Goal: Use online tool/utility: Utilize a website feature to perform a specific function

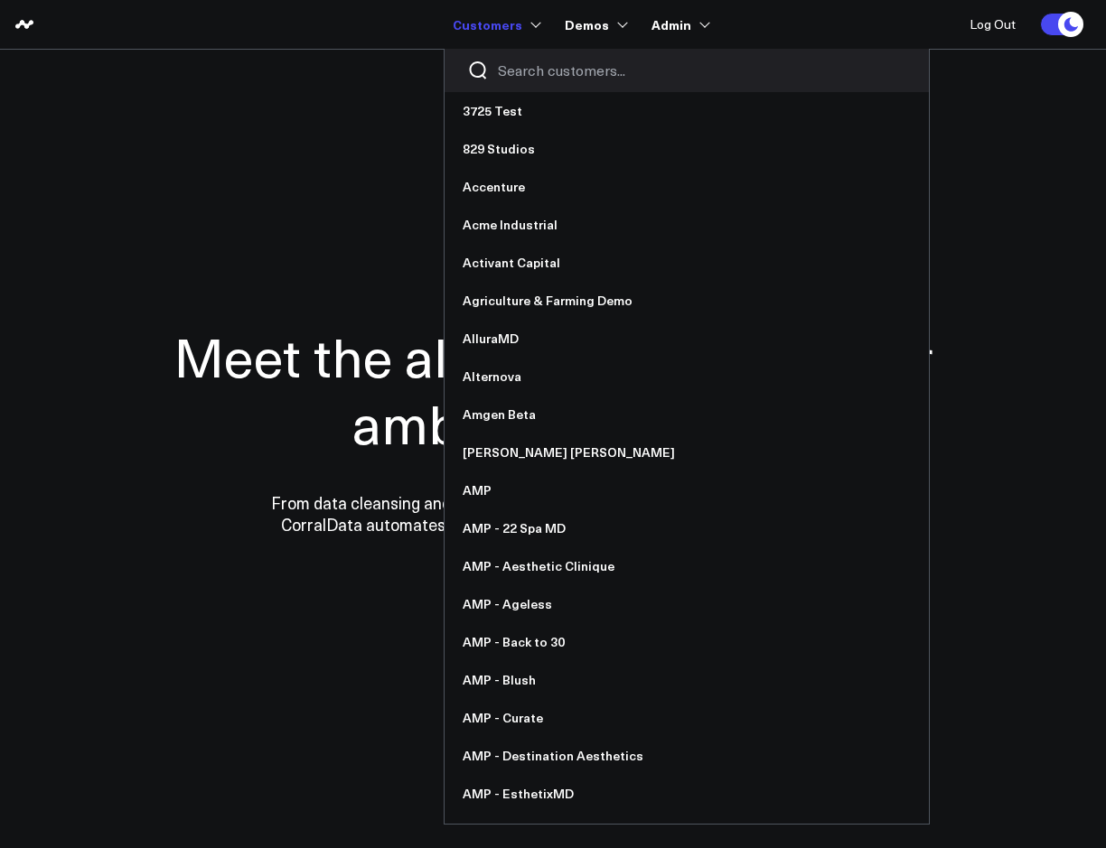
click at [536, 74] on input "Search customers input" at bounding box center [702, 71] width 408 height 20
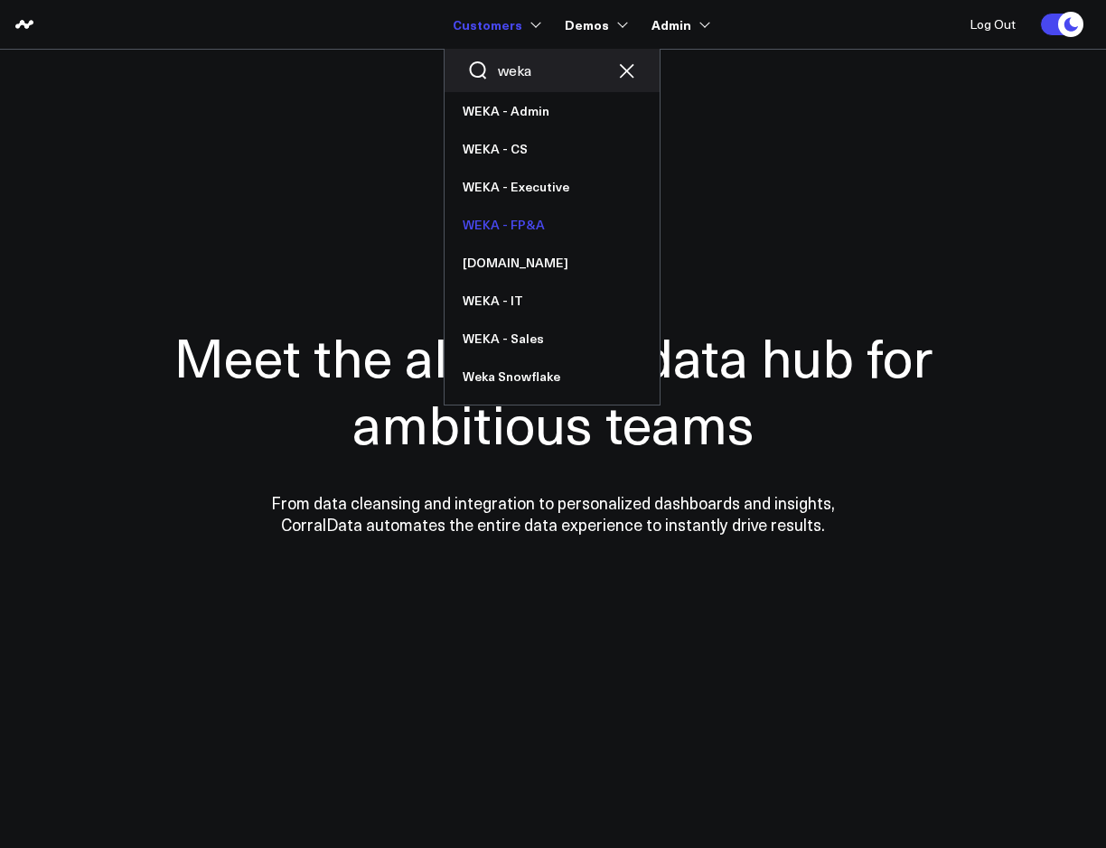
type input "weka"
click at [523, 220] on link "WEKA - FP&A" at bounding box center [551, 225] width 215 height 38
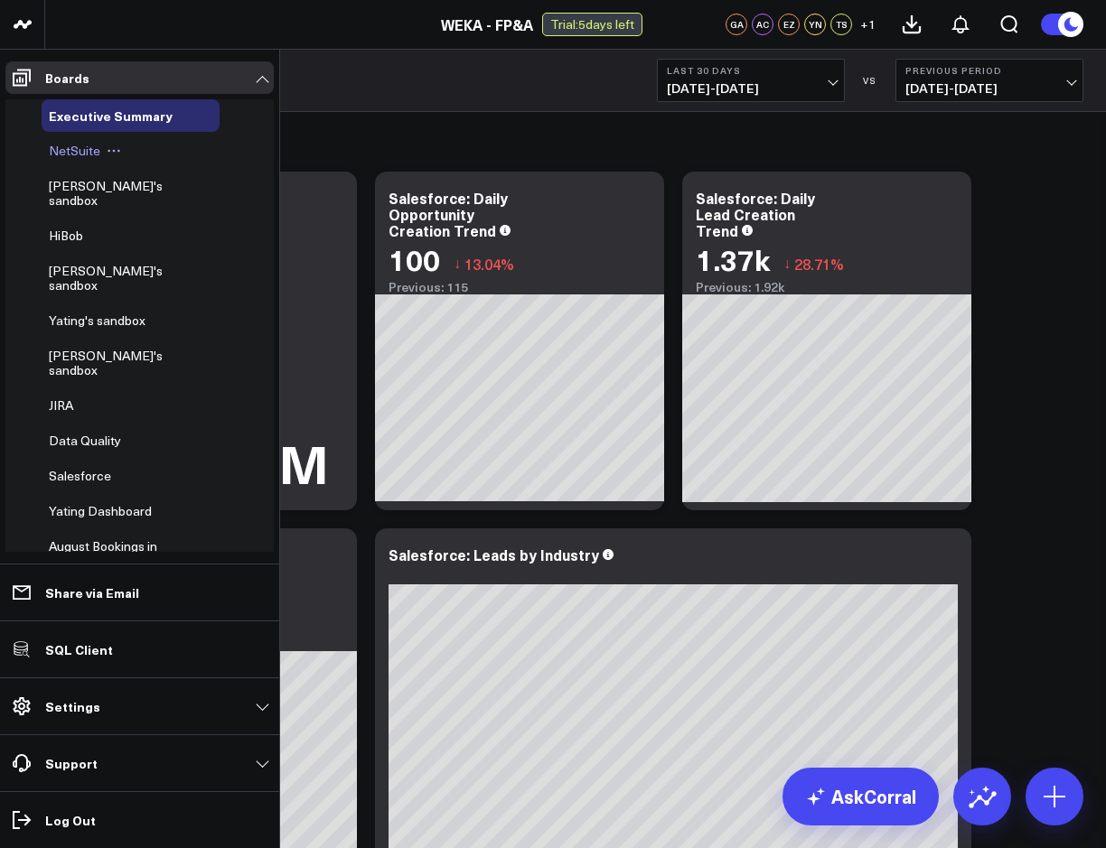
click at [71, 152] on span "NetSuite" at bounding box center [74, 150] width 51 height 17
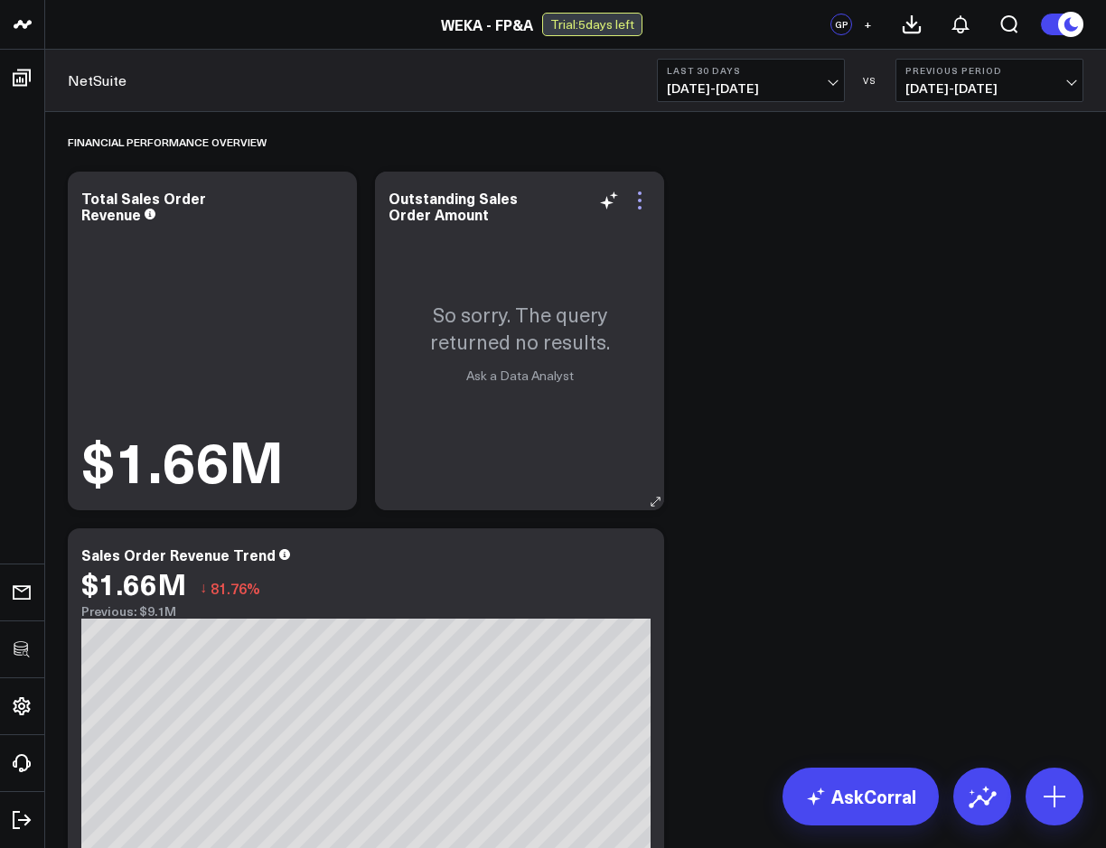
click at [639, 197] on icon at bounding box center [640, 201] width 22 height 22
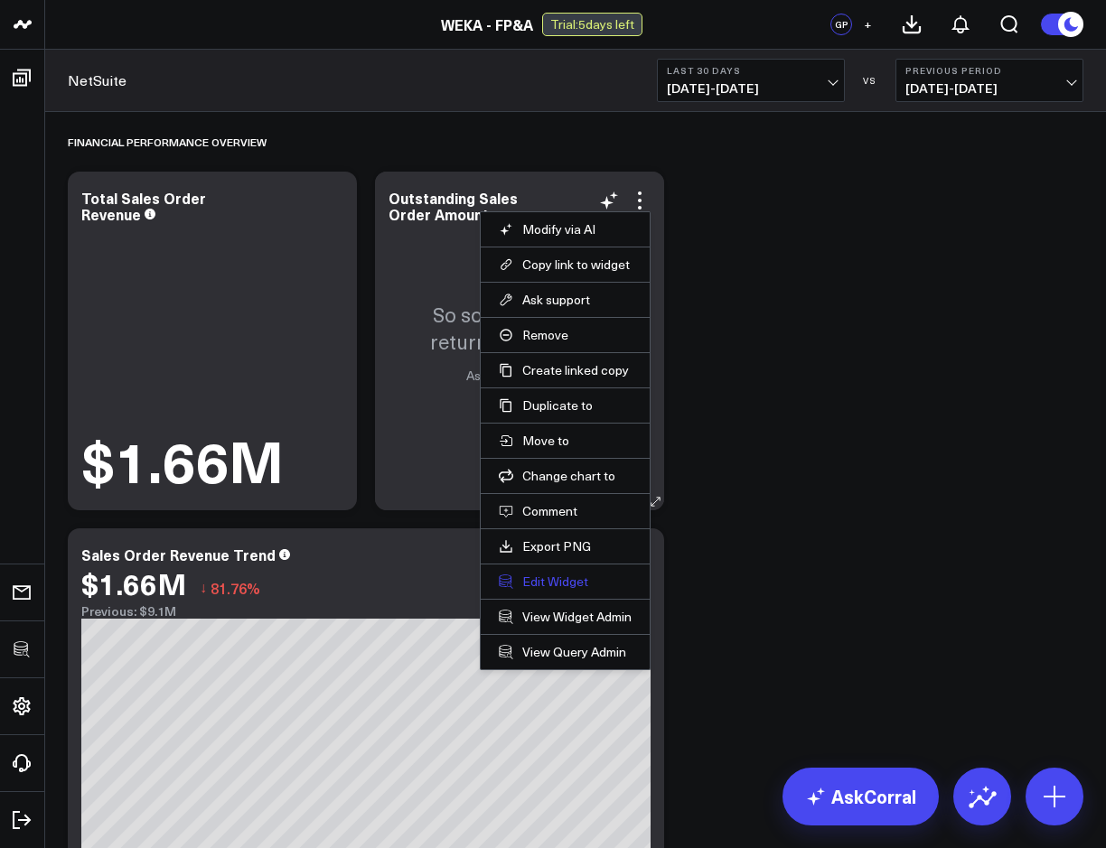
click at [562, 580] on button "Edit Widget" at bounding box center [565, 582] width 133 height 16
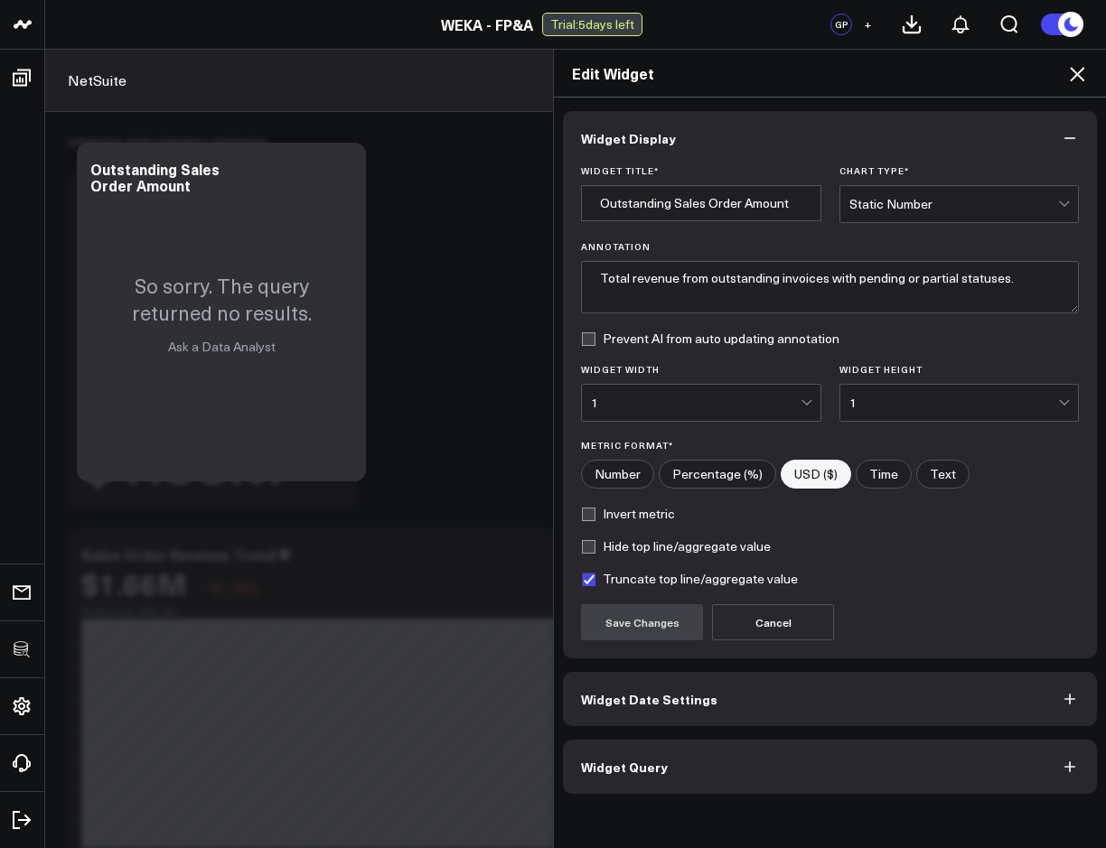
click at [677, 764] on button "Widget Query" at bounding box center [830, 767] width 534 height 54
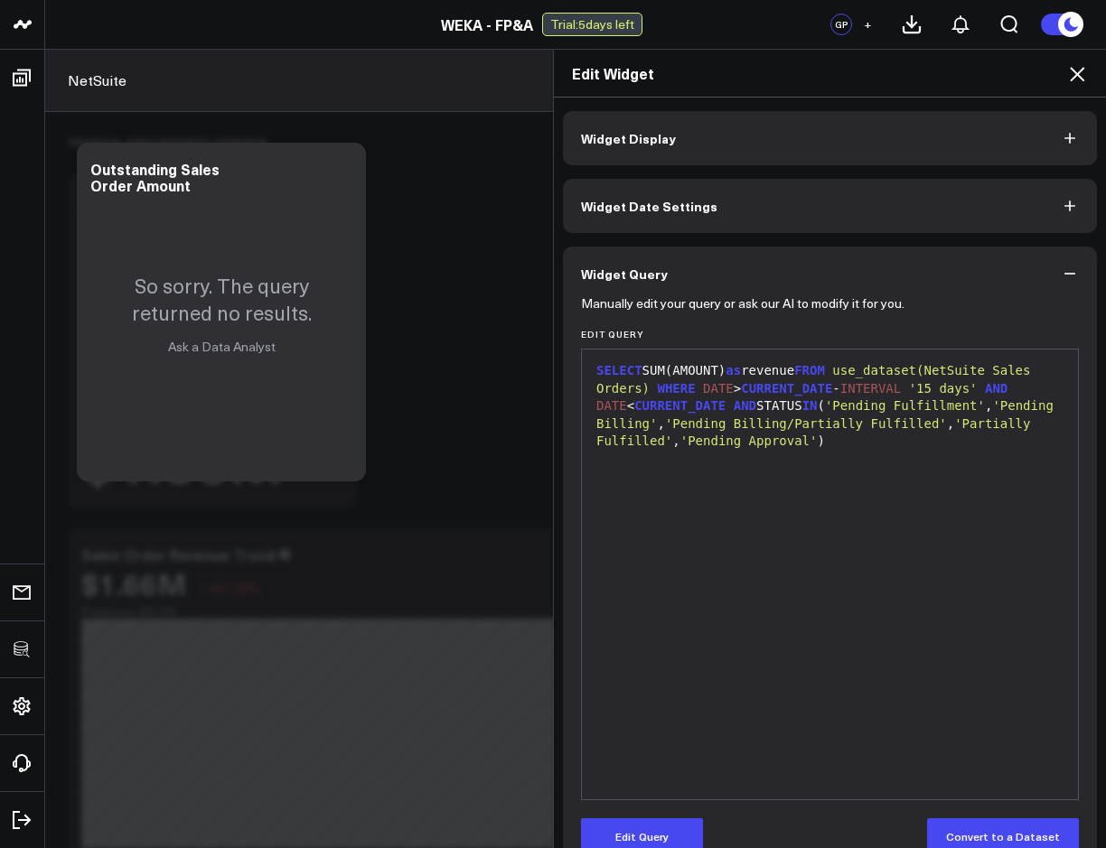
click at [1070, 77] on icon at bounding box center [1077, 74] width 22 height 22
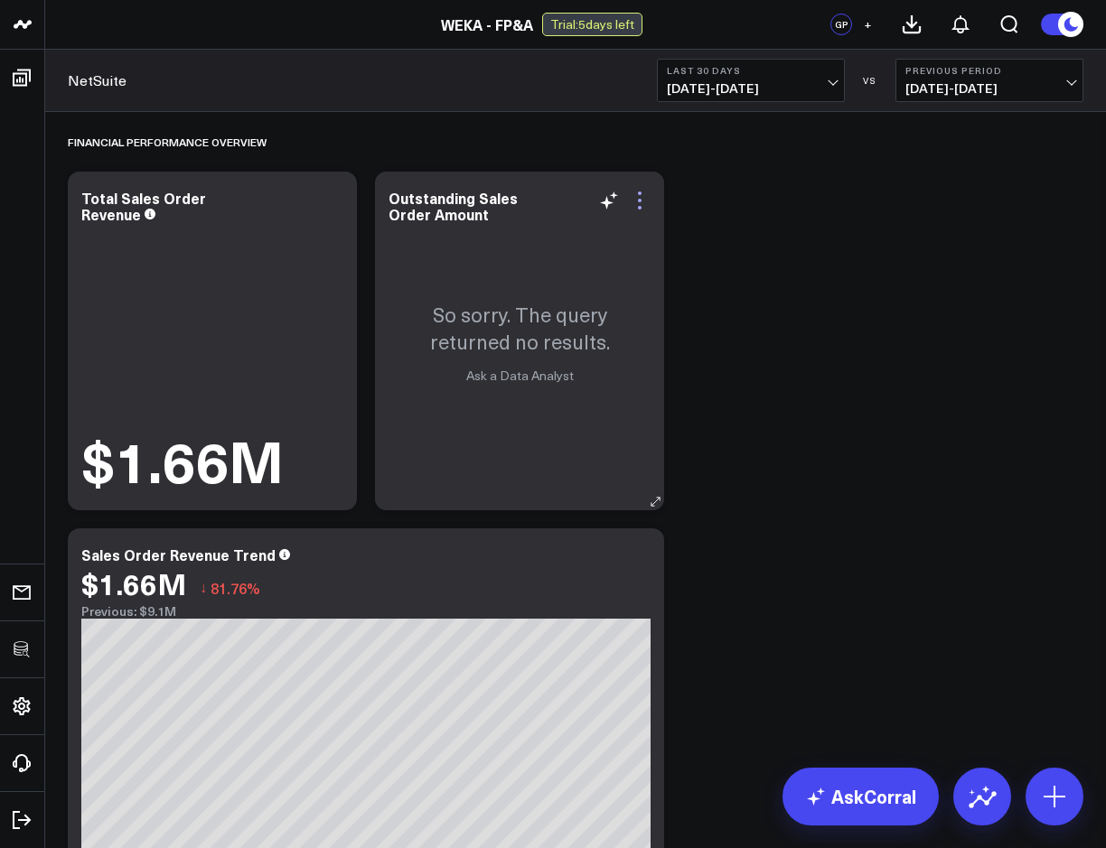
click at [640, 197] on icon at bounding box center [640, 201] width 22 height 22
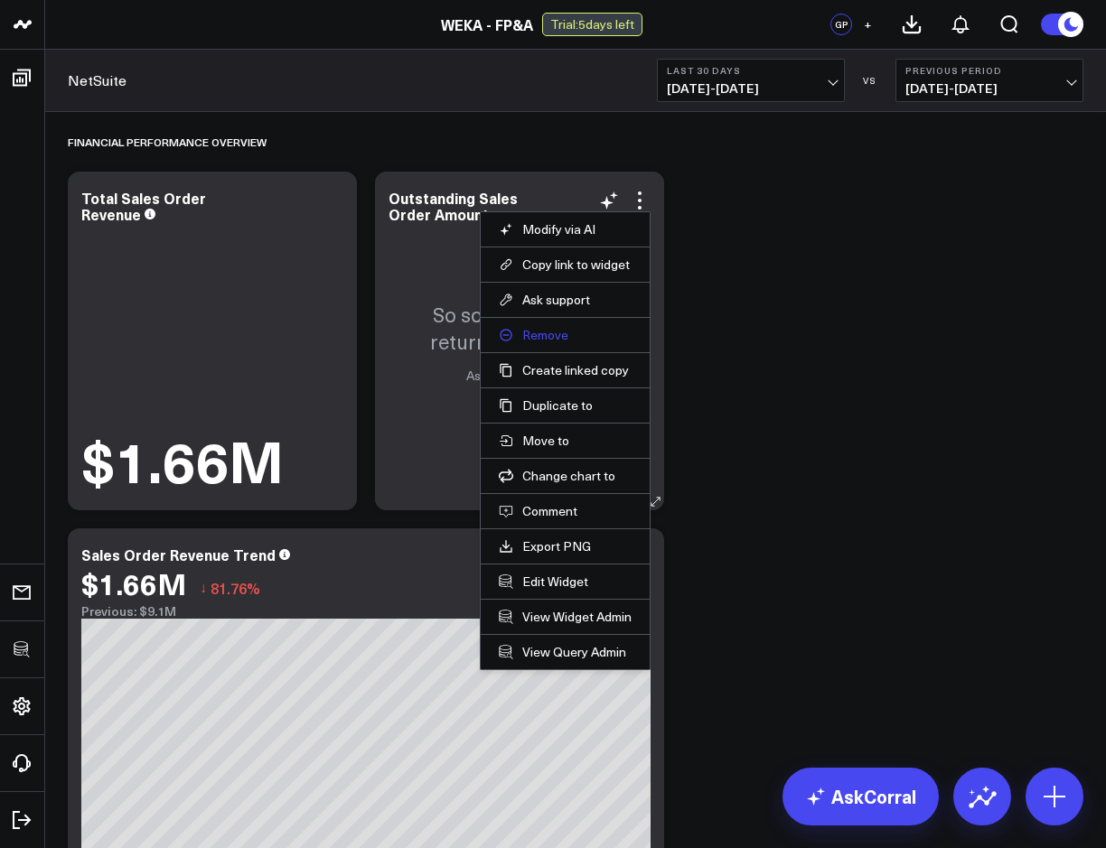
click at [542, 338] on button "Remove" at bounding box center [565, 335] width 133 height 16
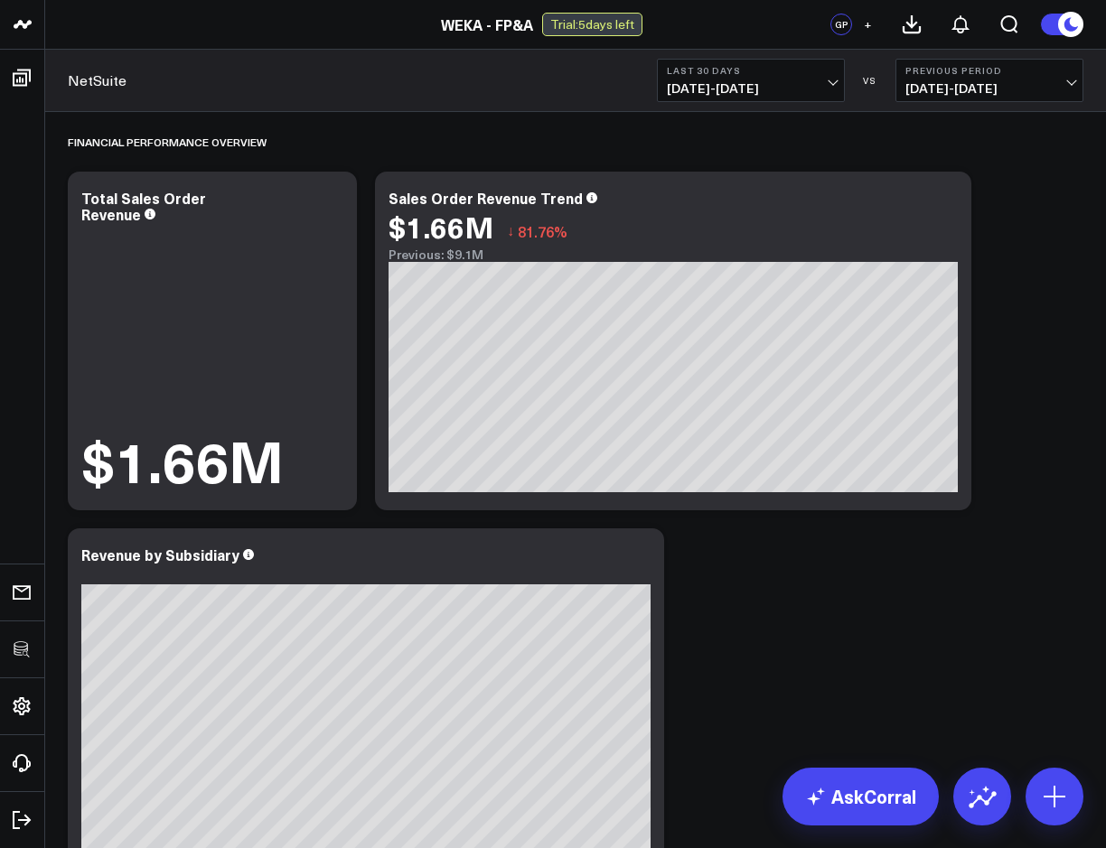
click at [38, 74] on link "Boards" at bounding box center [21, 77] width 33 height 33
click at [256, 105] on div "NetSuite Last 30 Days 08/23/25 - 09/21/25 VS Previous Period 07/24/25 - 08/22/25" at bounding box center [575, 81] width 1060 height 62
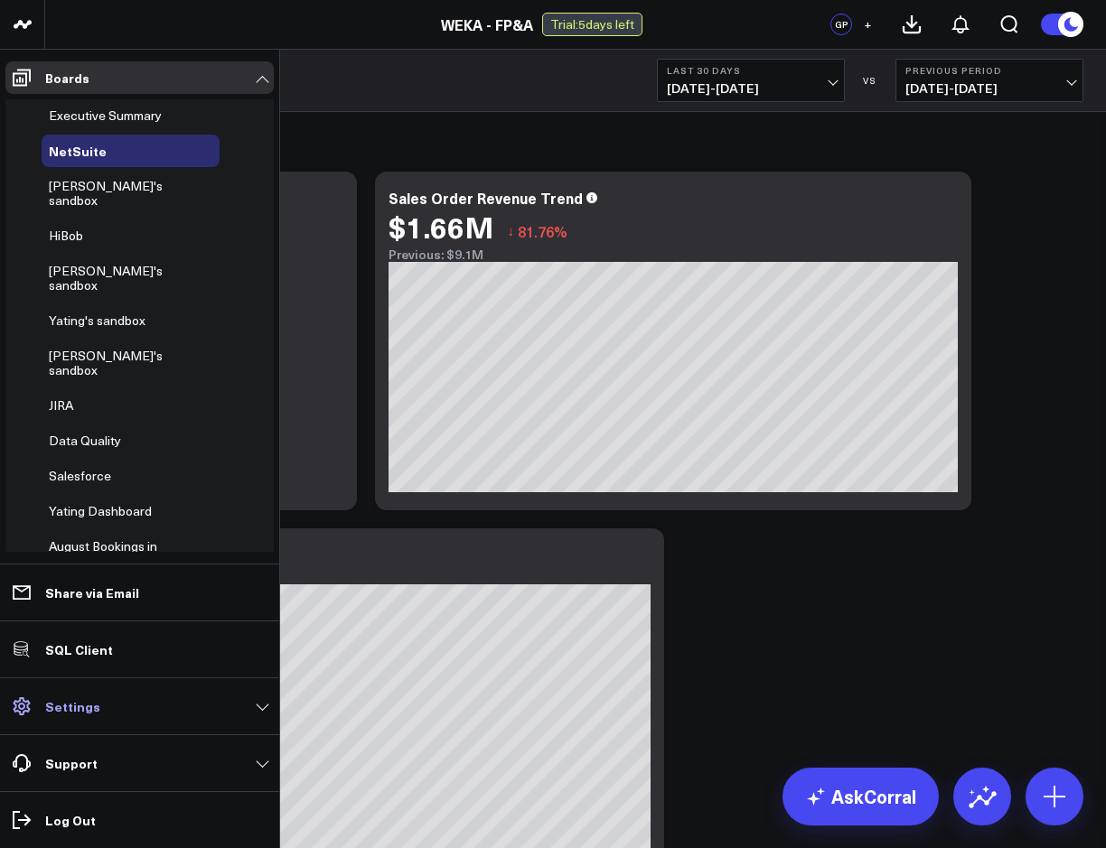
click at [89, 705] on p "Settings" at bounding box center [72, 706] width 55 height 14
click at [72, 703] on p "Settings" at bounding box center [72, 706] width 55 height 14
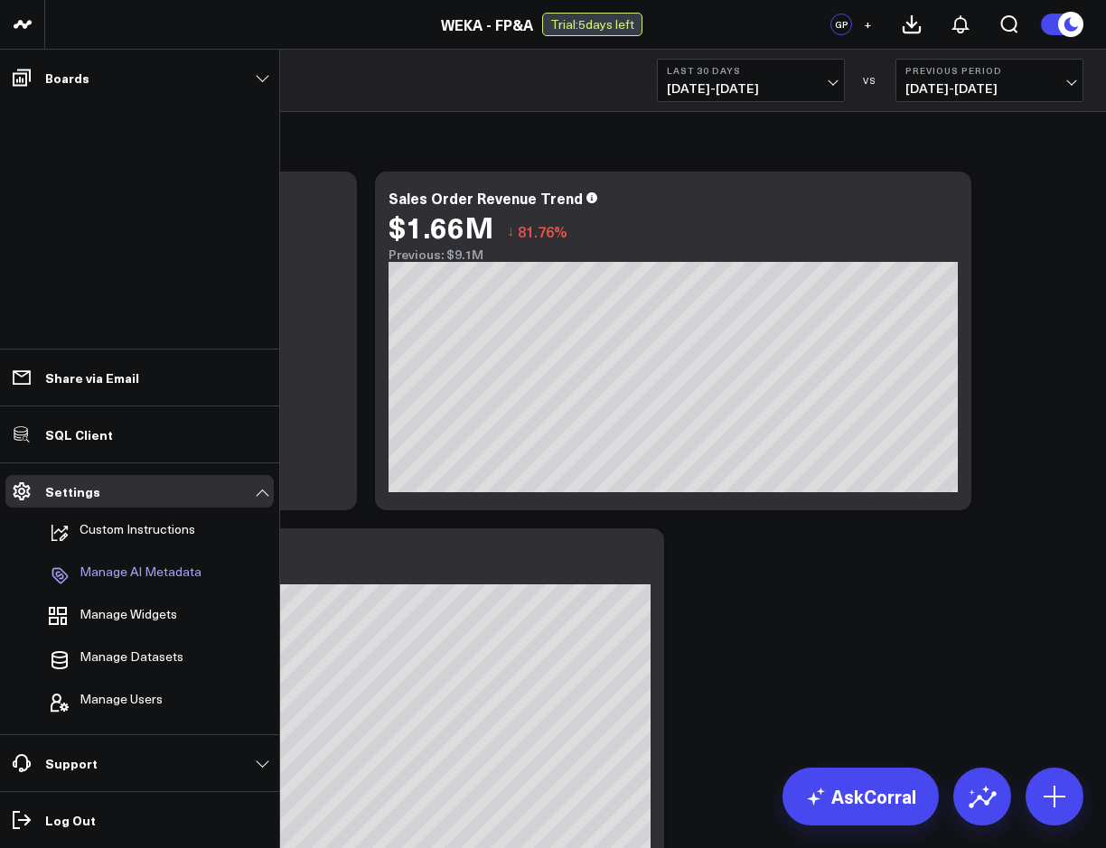
click at [137, 572] on p "Manage AI Metadata" at bounding box center [140, 576] width 122 height 22
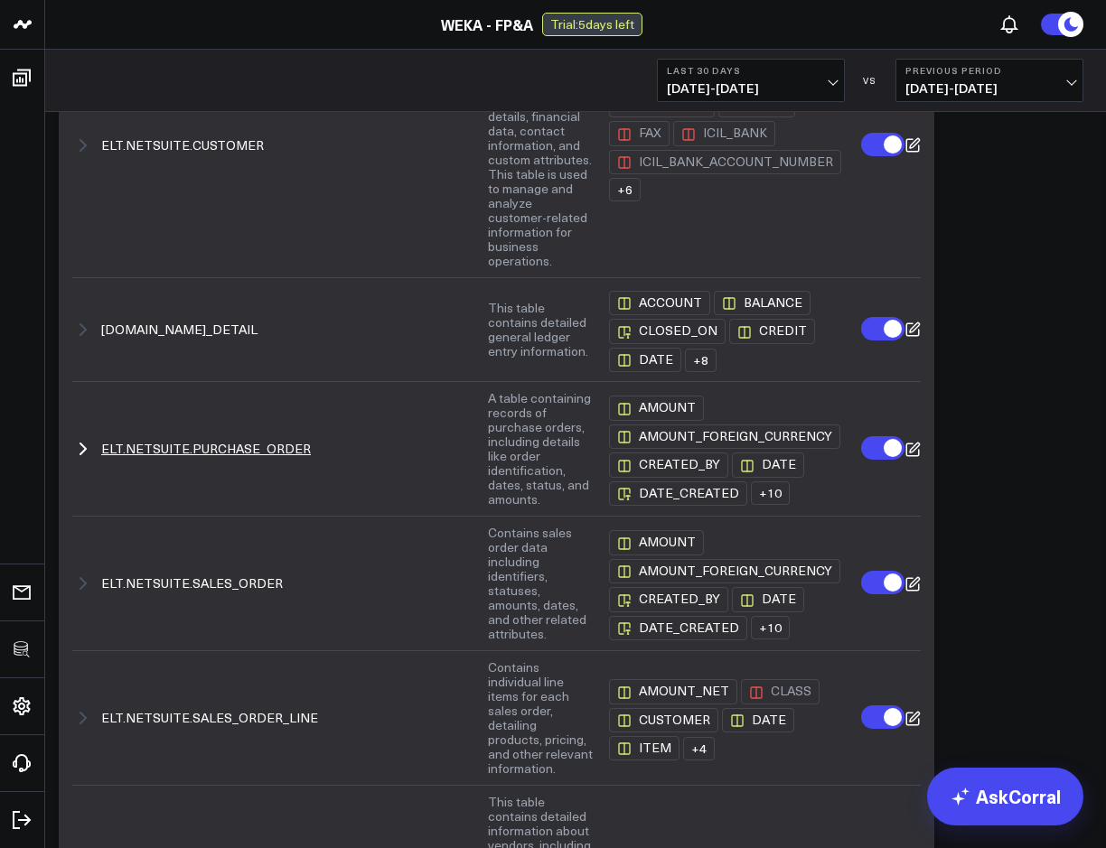
scroll to position [542, 0]
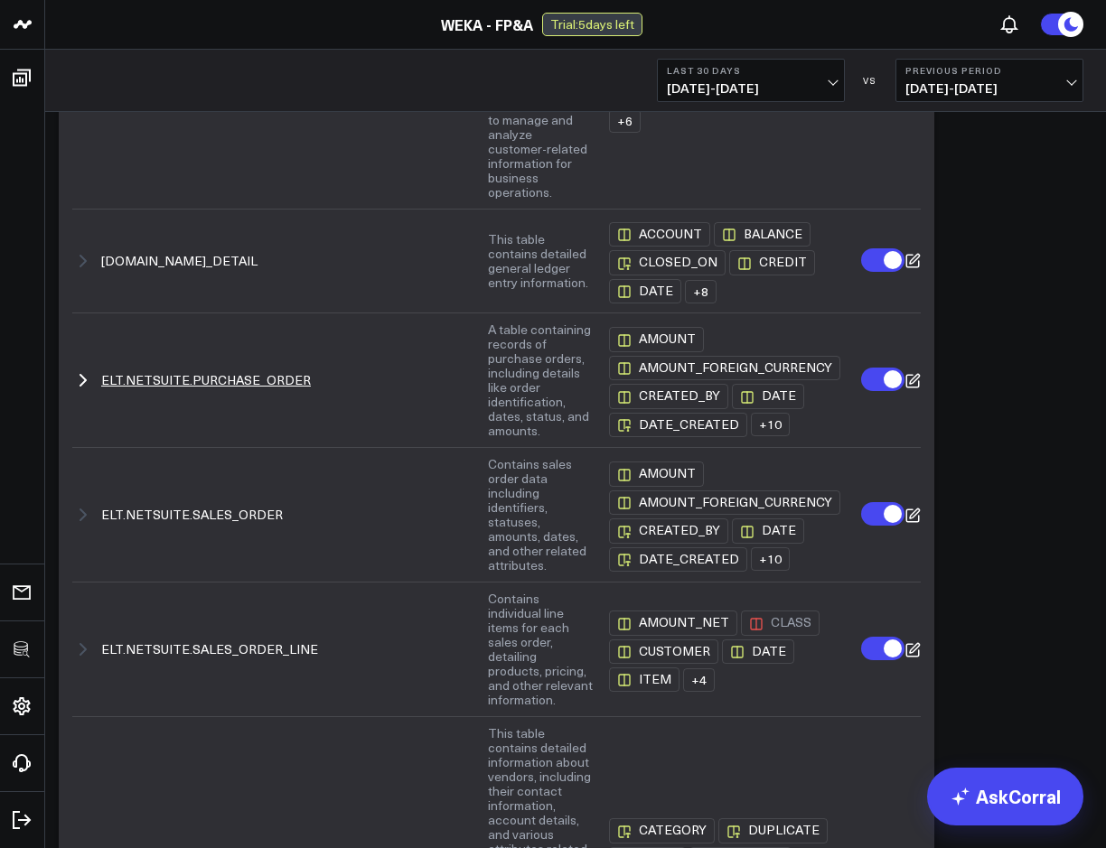
click at [80, 391] on icon "button" at bounding box center [83, 380] width 22 height 22
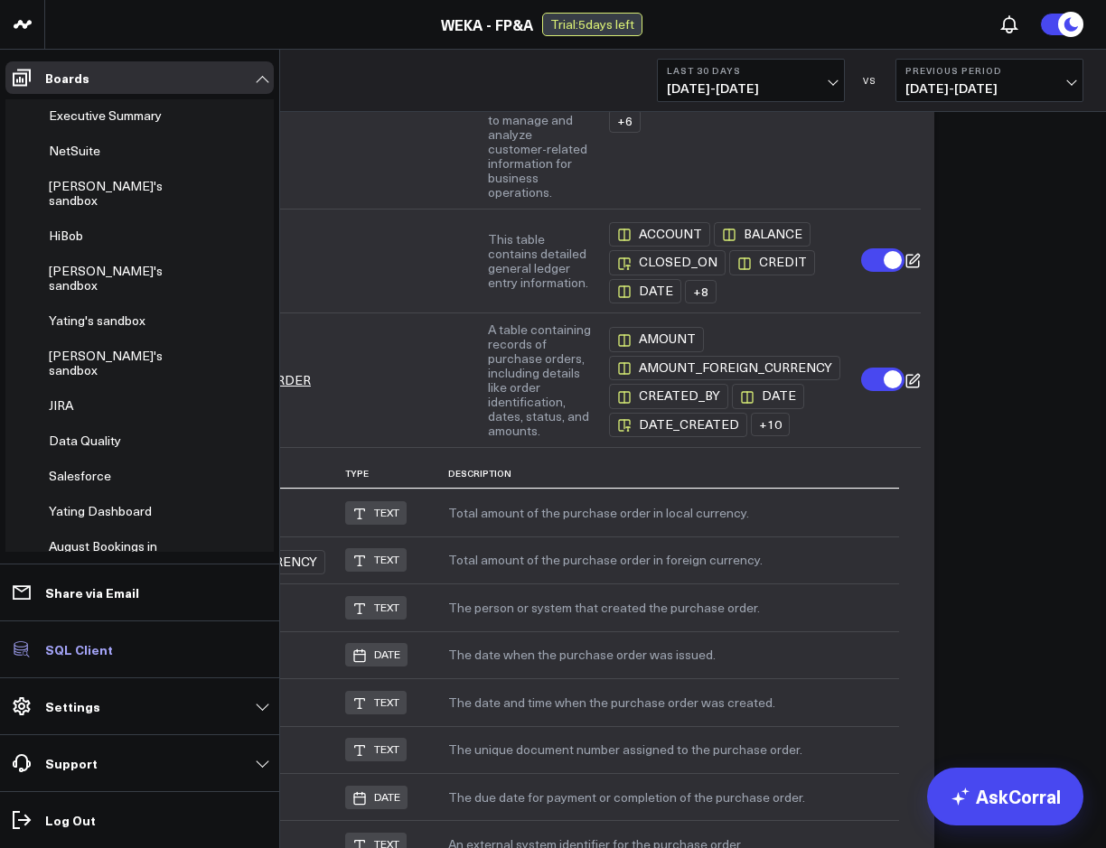
click at [68, 649] on p "SQL Client" at bounding box center [79, 649] width 68 height 14
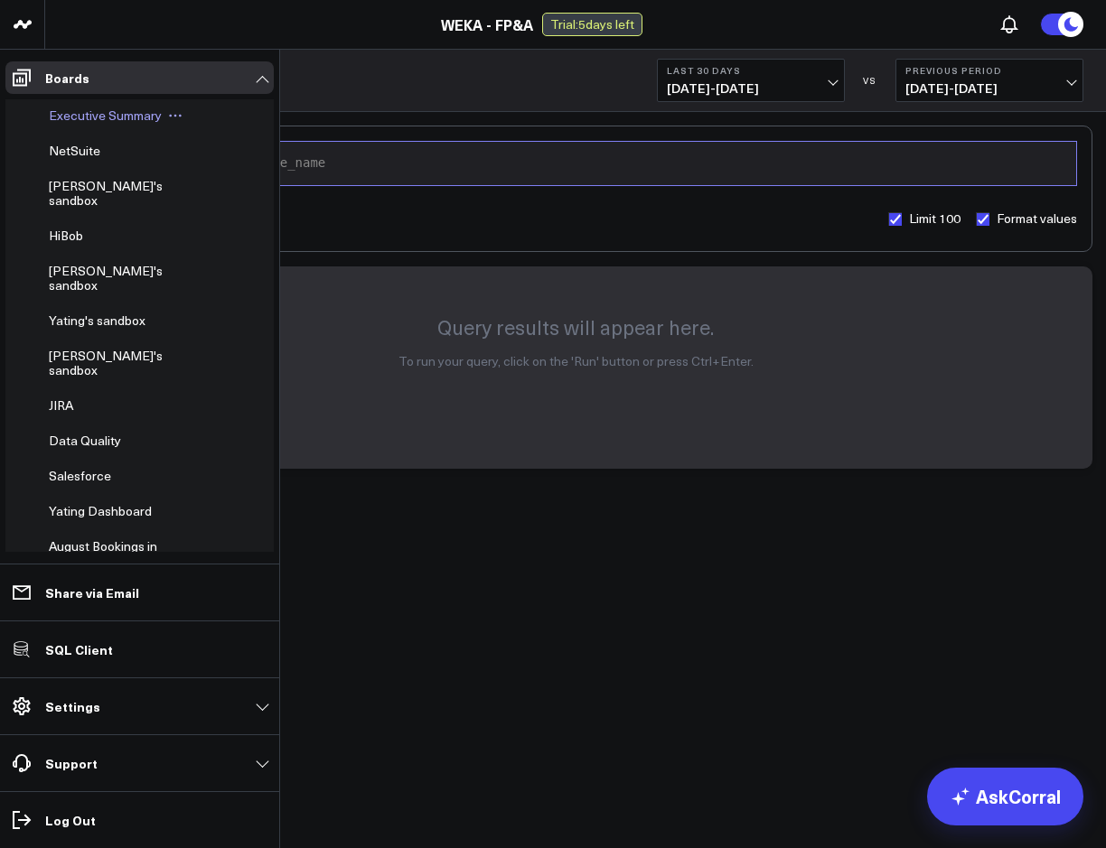
click at [94, 119] on span "Executive Summary" at bounding box center [105, 115] width 113 height 17
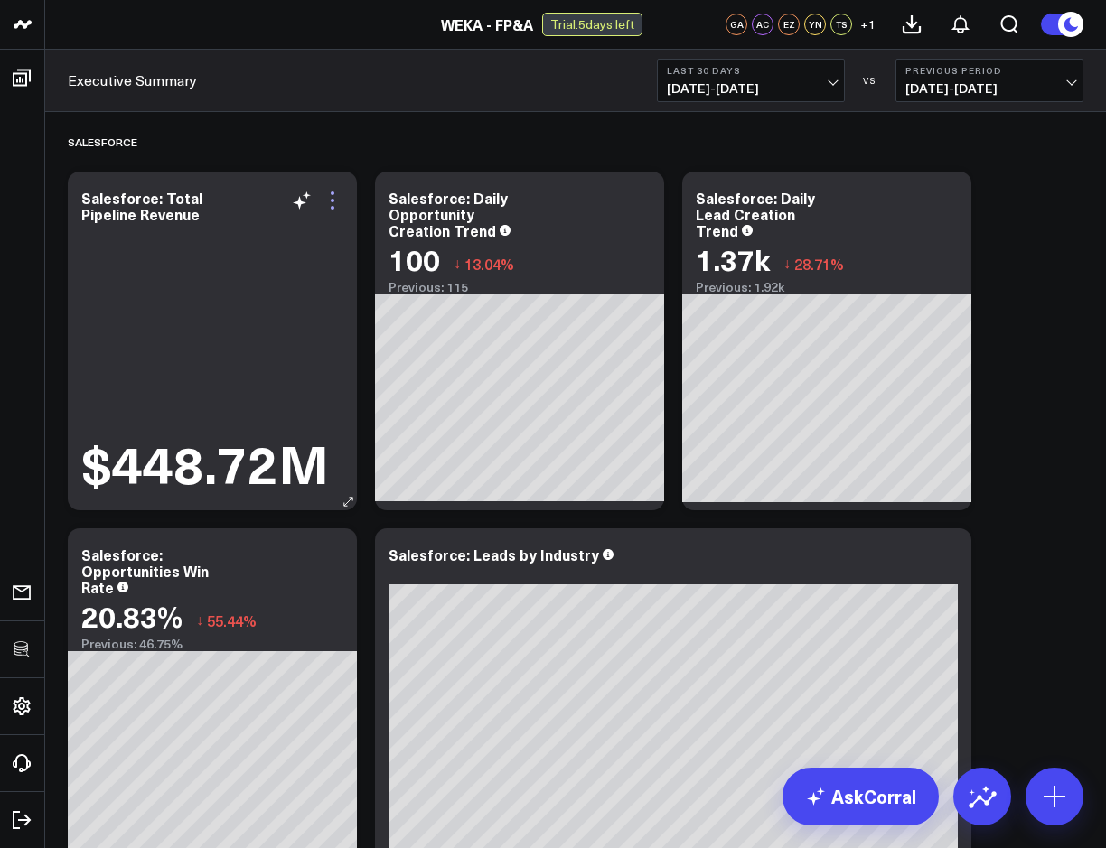
click at [336, 200] on icon at bounding box center [333, 201] width 22 height 22
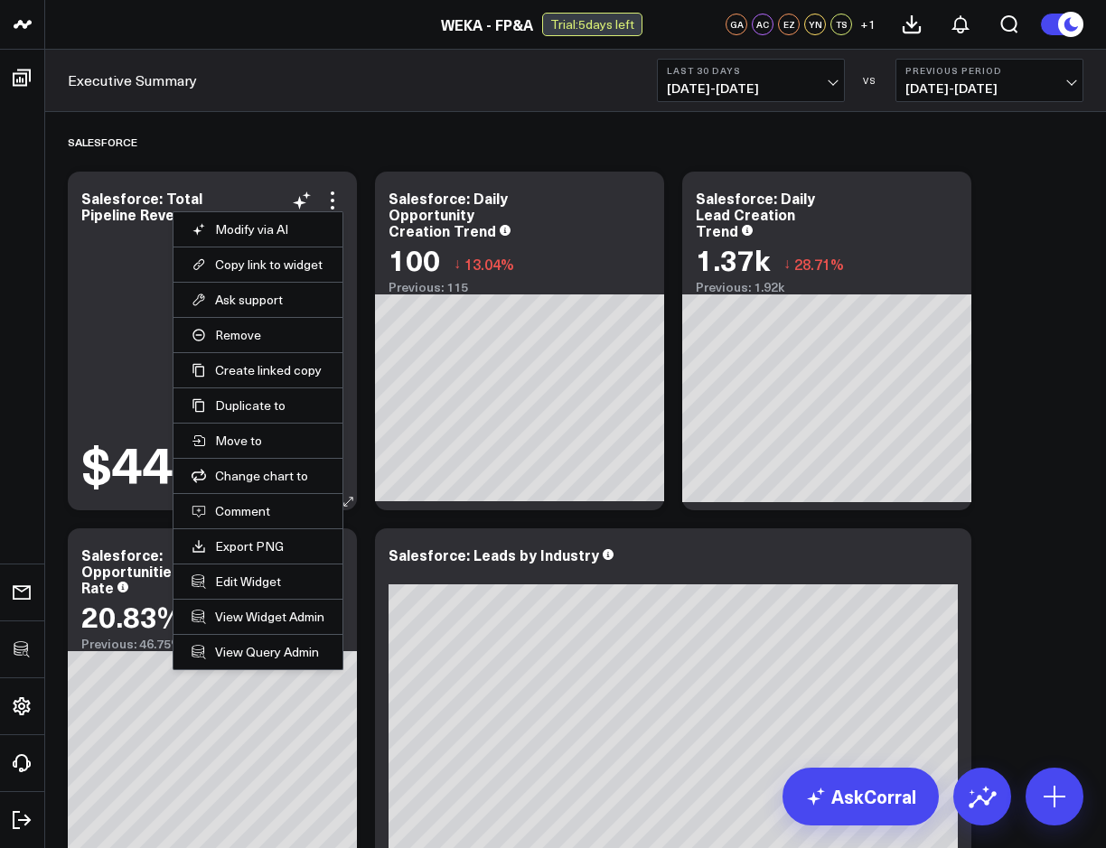
click at [242, 590] on li "Edit Widget" at bounding box center [257, 581] width 169 height 35
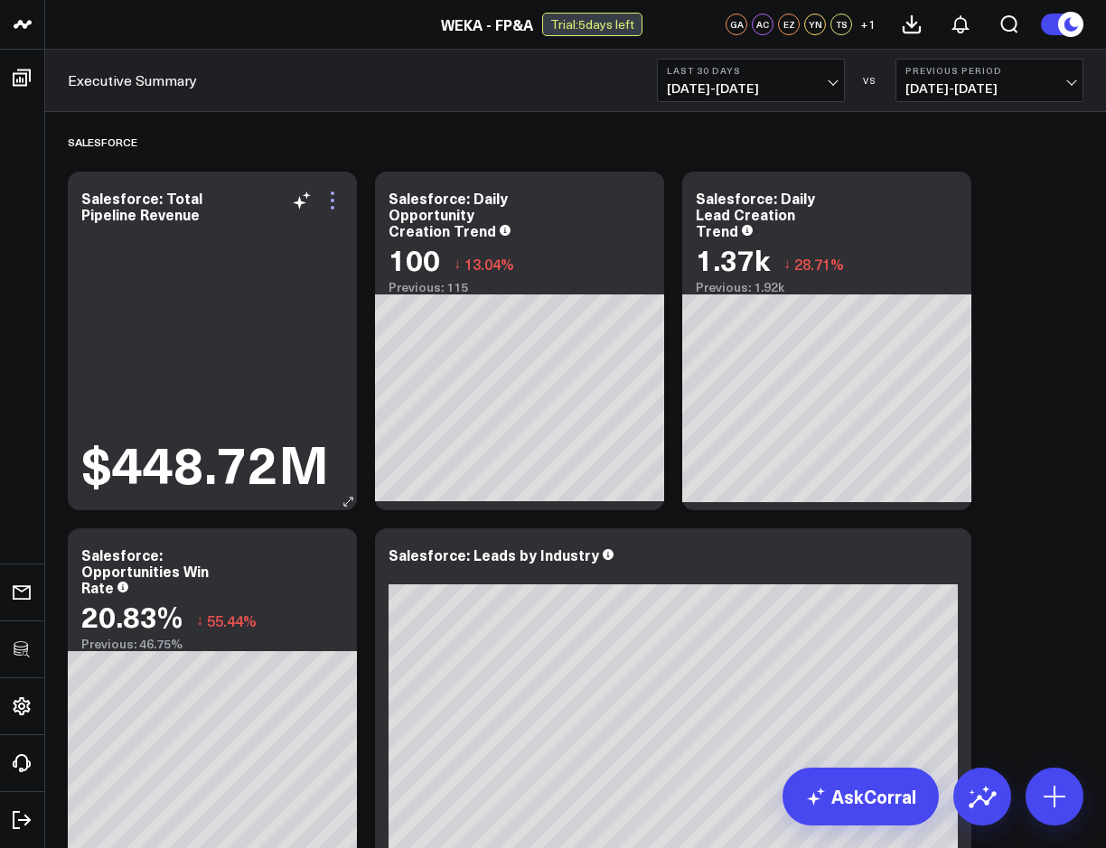
click at [330, 201] on icon at bounding box center [333, 201] width 22 height 22
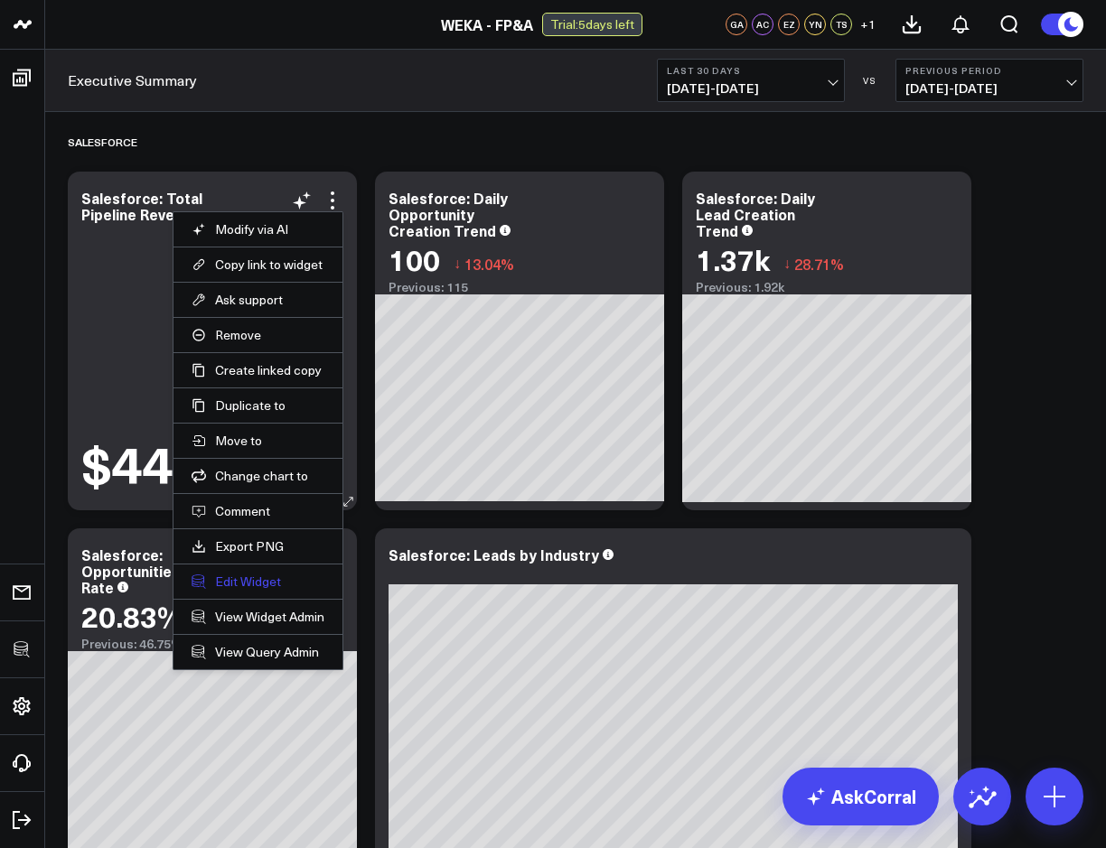
click at [245, 582] on button "Edit Widget" at bounding box center [258, 582] width 133 height 16
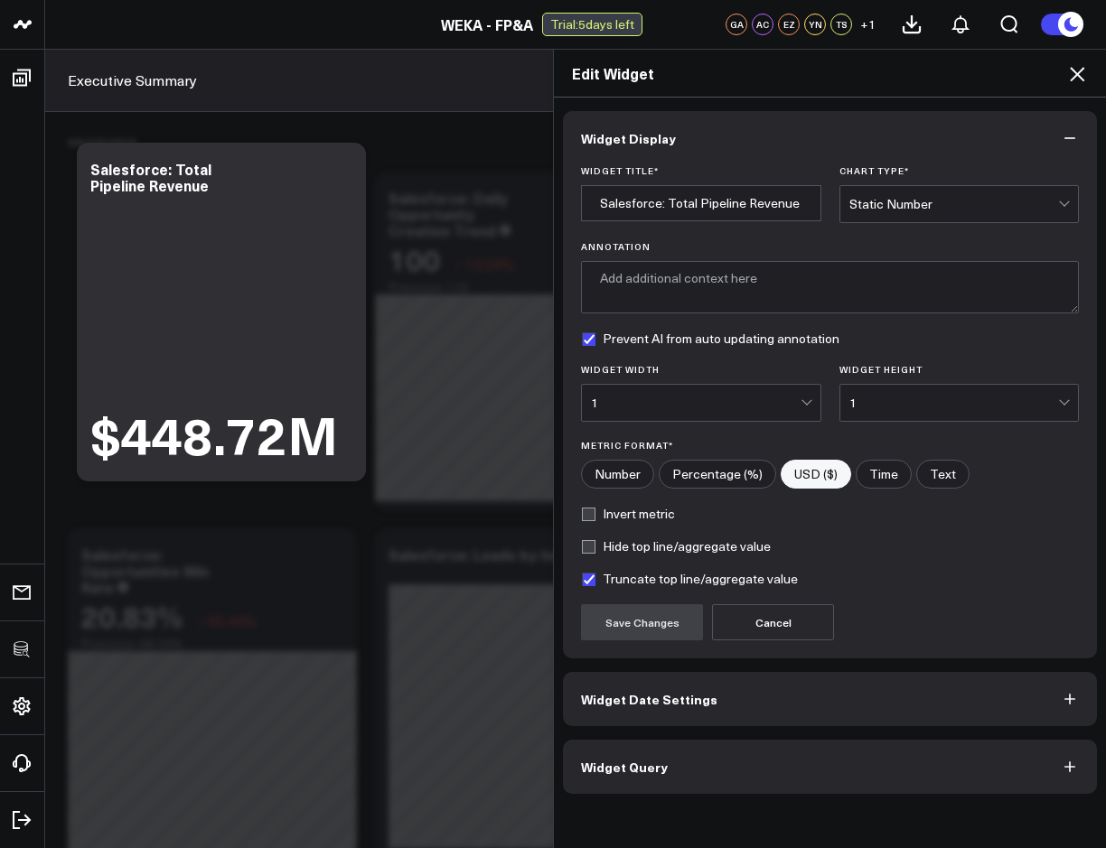
click at [727, 764] on button "Widget Query" at bounding box center [830, 767] width 534 height 54
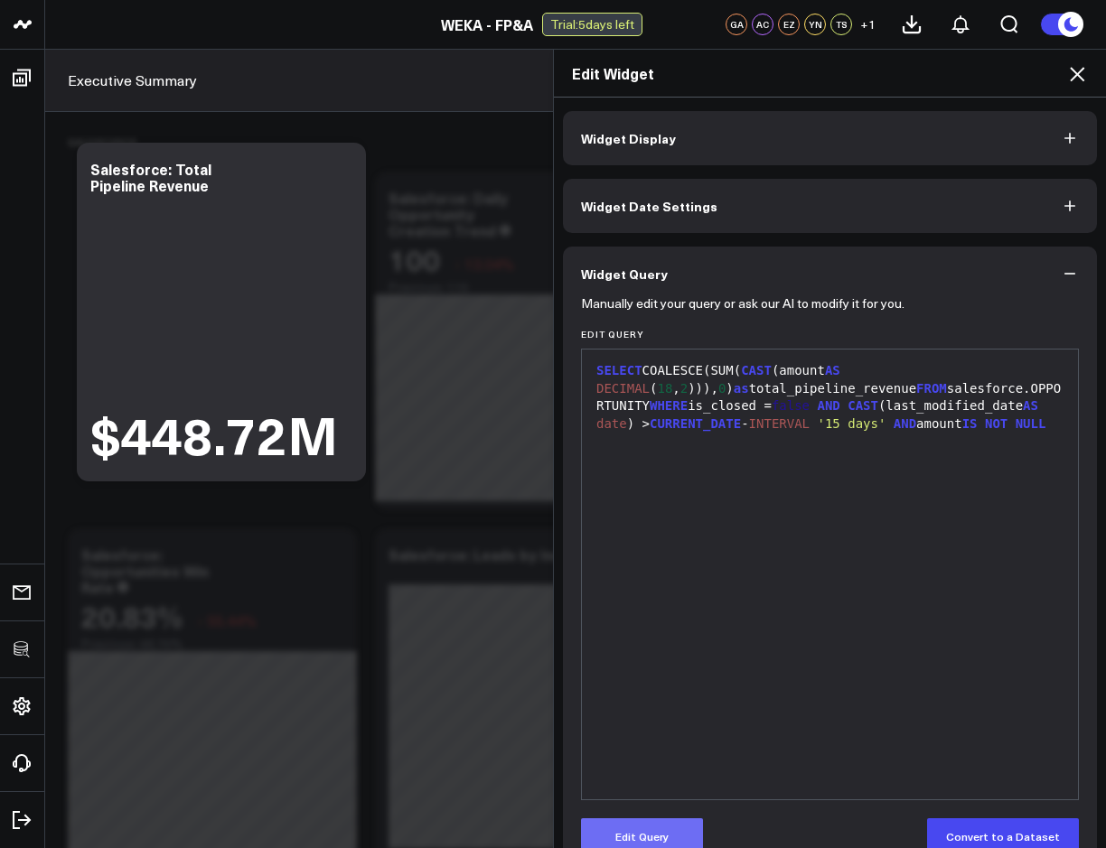
click at [640, 833] on button "Edit Query" at bounding box center [642, 836] width 122 height 36
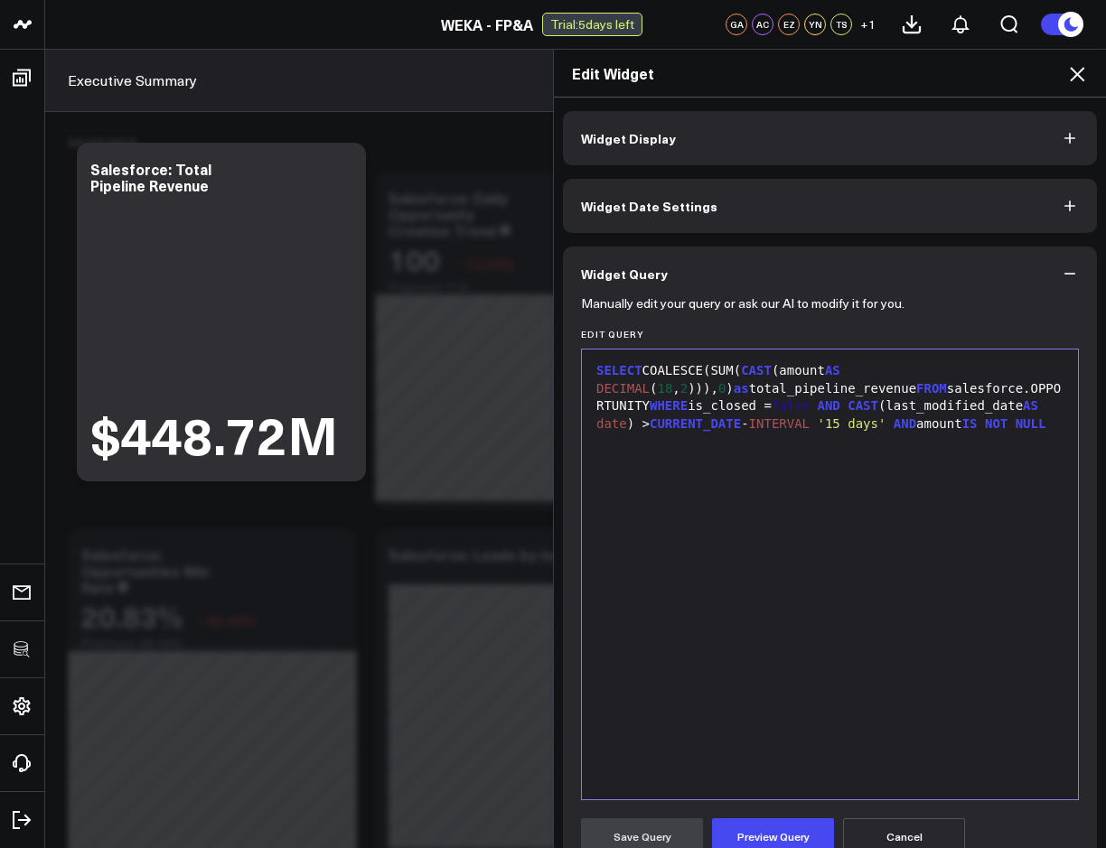
click at [863, 706] on div "SELECT COALESCE(SUM( CAST (amount AS DECIMAL ( 18 , 2 ))), 0 ) as total_pipelin…" at bounding box center [830, 575] width 478 height 432
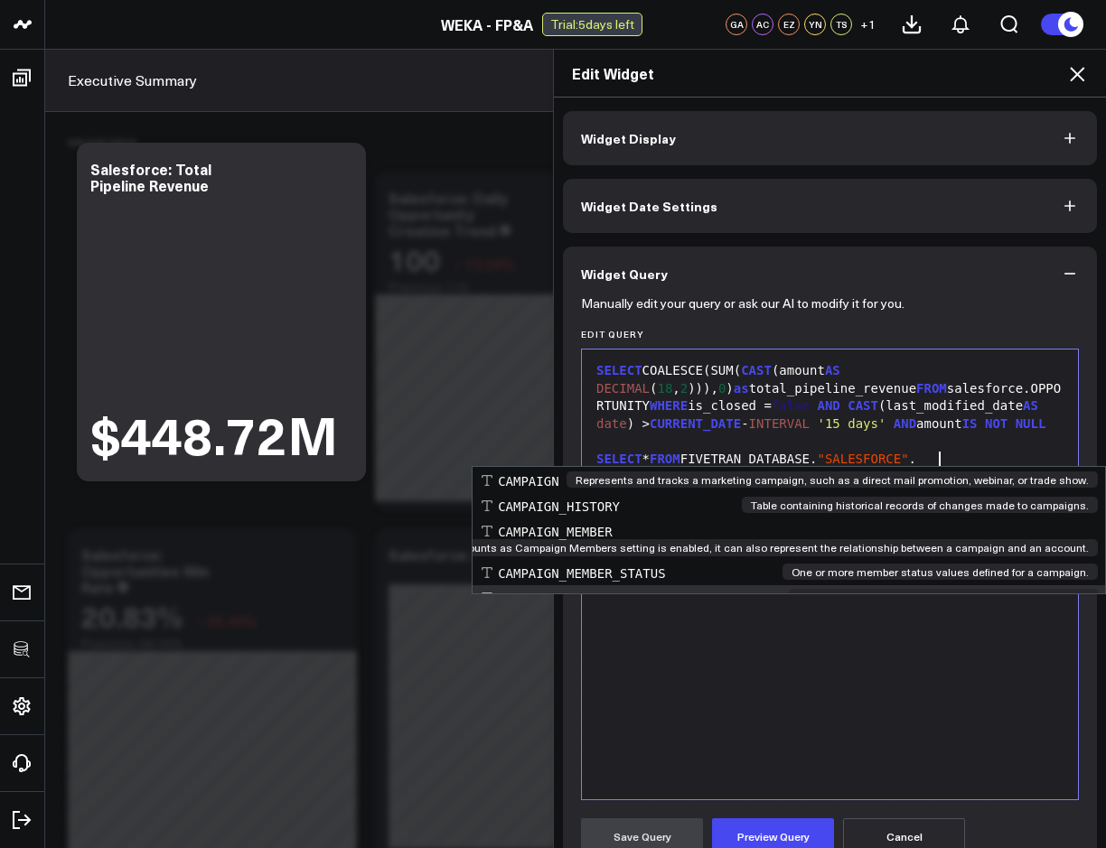
scroll to position [400, 0]
